Goal: Check status: Check status

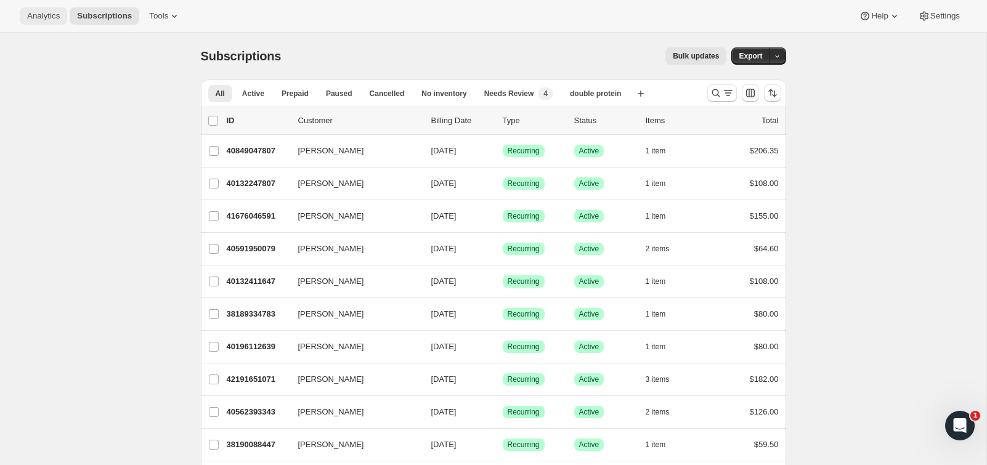
click at [52, 22] on button "Analytics" at bounding box center [43, 15] width 47 height 17
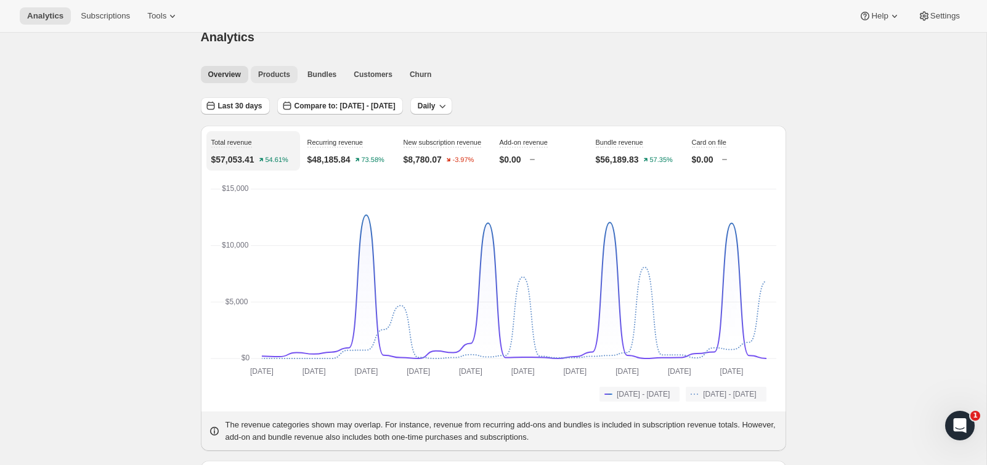
scroll to position [15, 0]
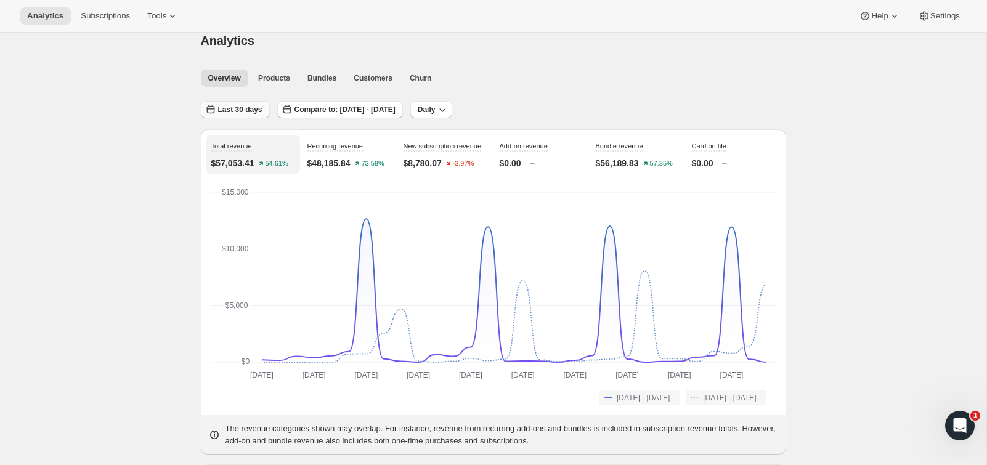
click at [250, 110] on span "Last 30 days" at bounding box center [240, 110] width 44 height 10
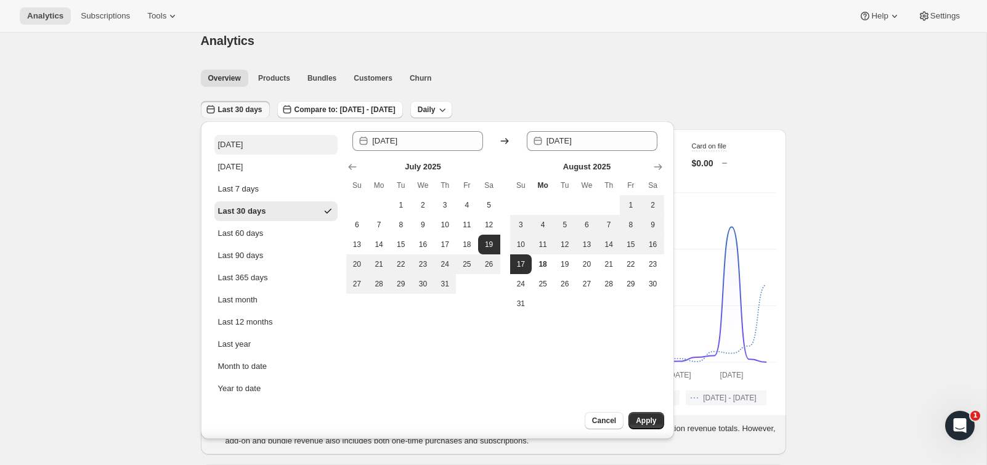
click at [246, 139] on button "[DATE]" at bounding box center [275, 145] width 123 height 20
type input "[DATE]"
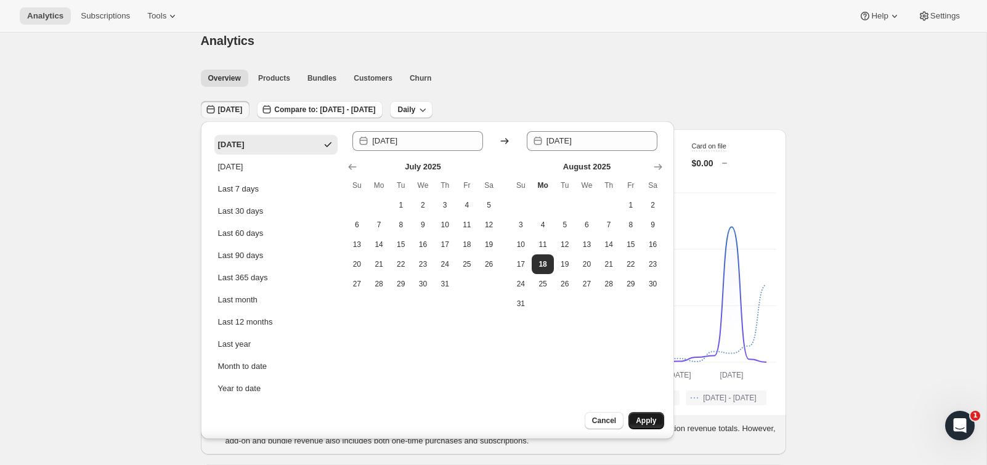
click at [651, 416] on button "Apply" at bounding box center [645, 420] width 35 height 17
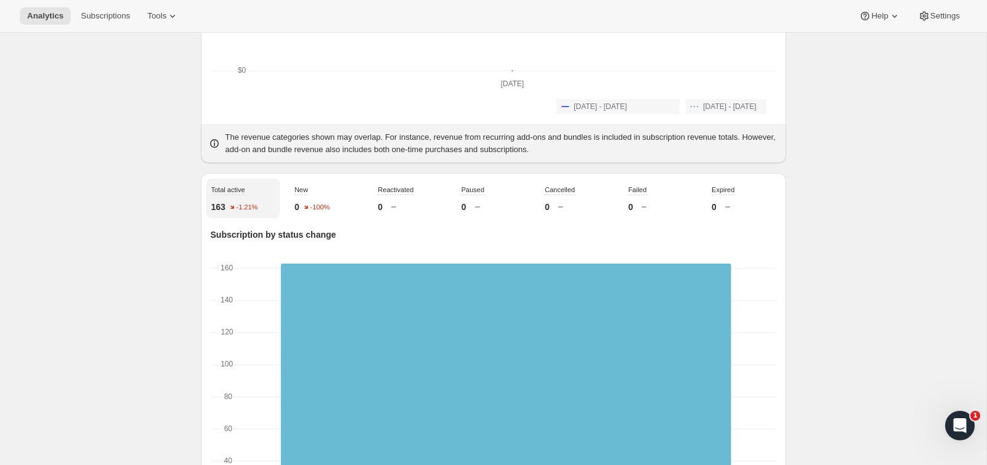
scroll to position [0, 0]
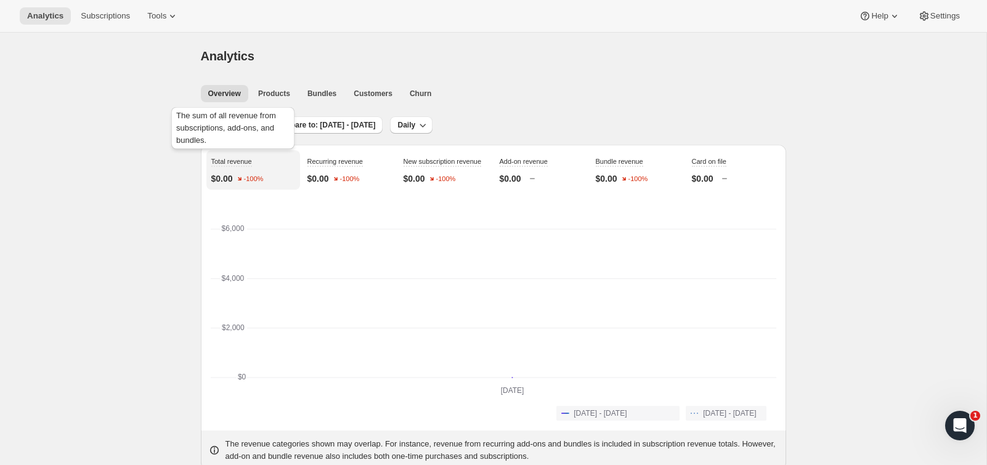
drag, startPoint x: 231, startPoint y: 113, endPoint x: 226, endPoint y: 123, distance: 10.5
click at [230, 115] on div "The sum of all revenue from subscriptions, add-ons, and bundles." at bounding box center [233, 131] width 128 height 52
click at [230, 125] on span "[DATE]" at bounding box center [230, 125] width 25 height 10
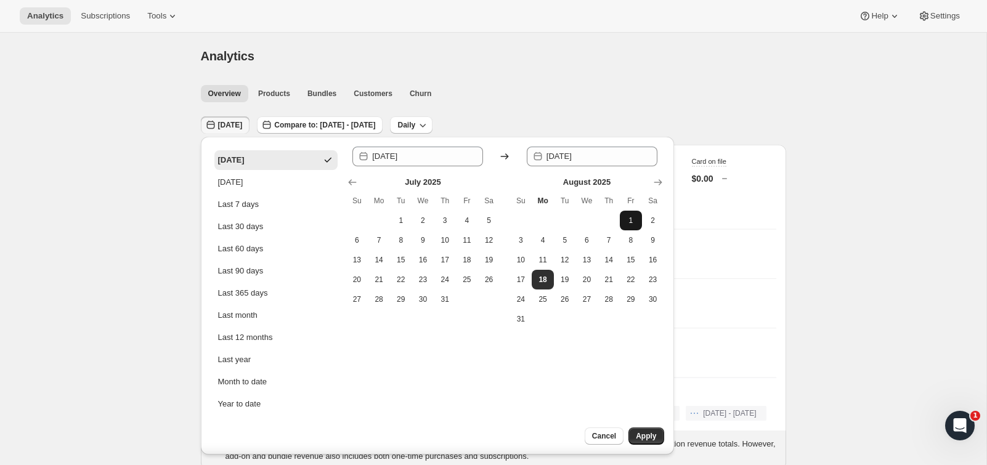
click at [631, 216] on span "1" at bounding box center [631, 221] width 12 height 10
type input "[DATE]"
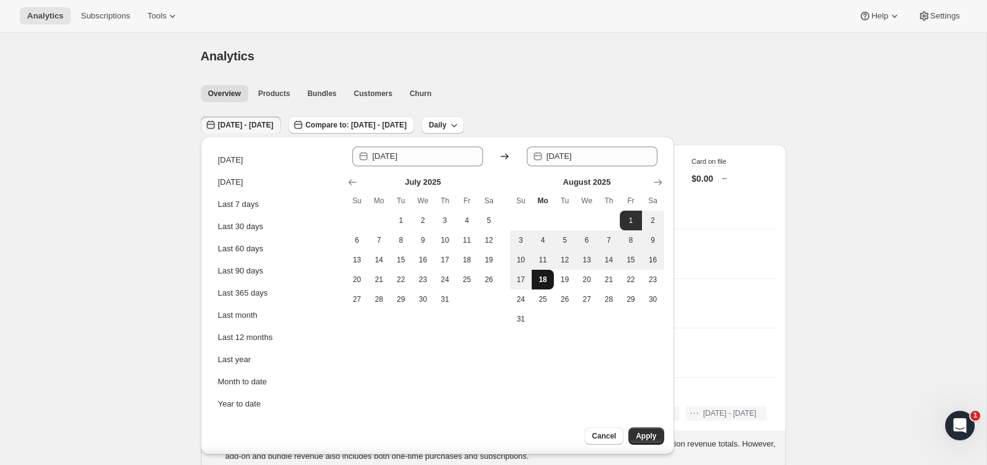
drag, startPoint x: 545, startPoint y: 283, endPoint x: 636, endPoint y: 385, distance: 137.0
click at [545, 283] on span "18" at bounding box center [543, 280] width 12 height 10
type input "[DATE]"
click at [646, 437] on span "Apply" at bounding box center [646, 436] width 20 height 10
